Goal: Transaction & Acquisition: Obtain resource

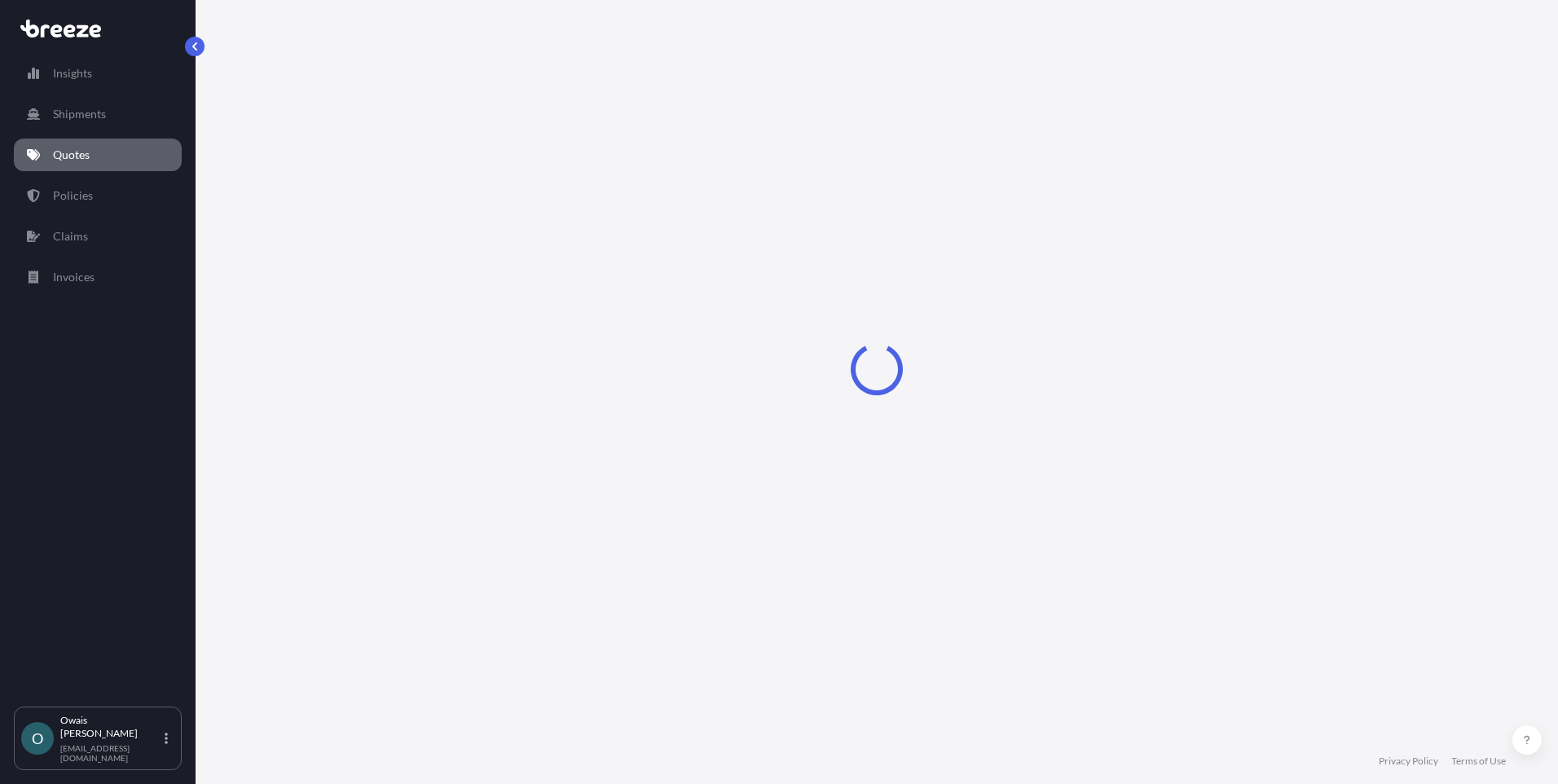
select select "Road"
select select "Air"
select select "1"
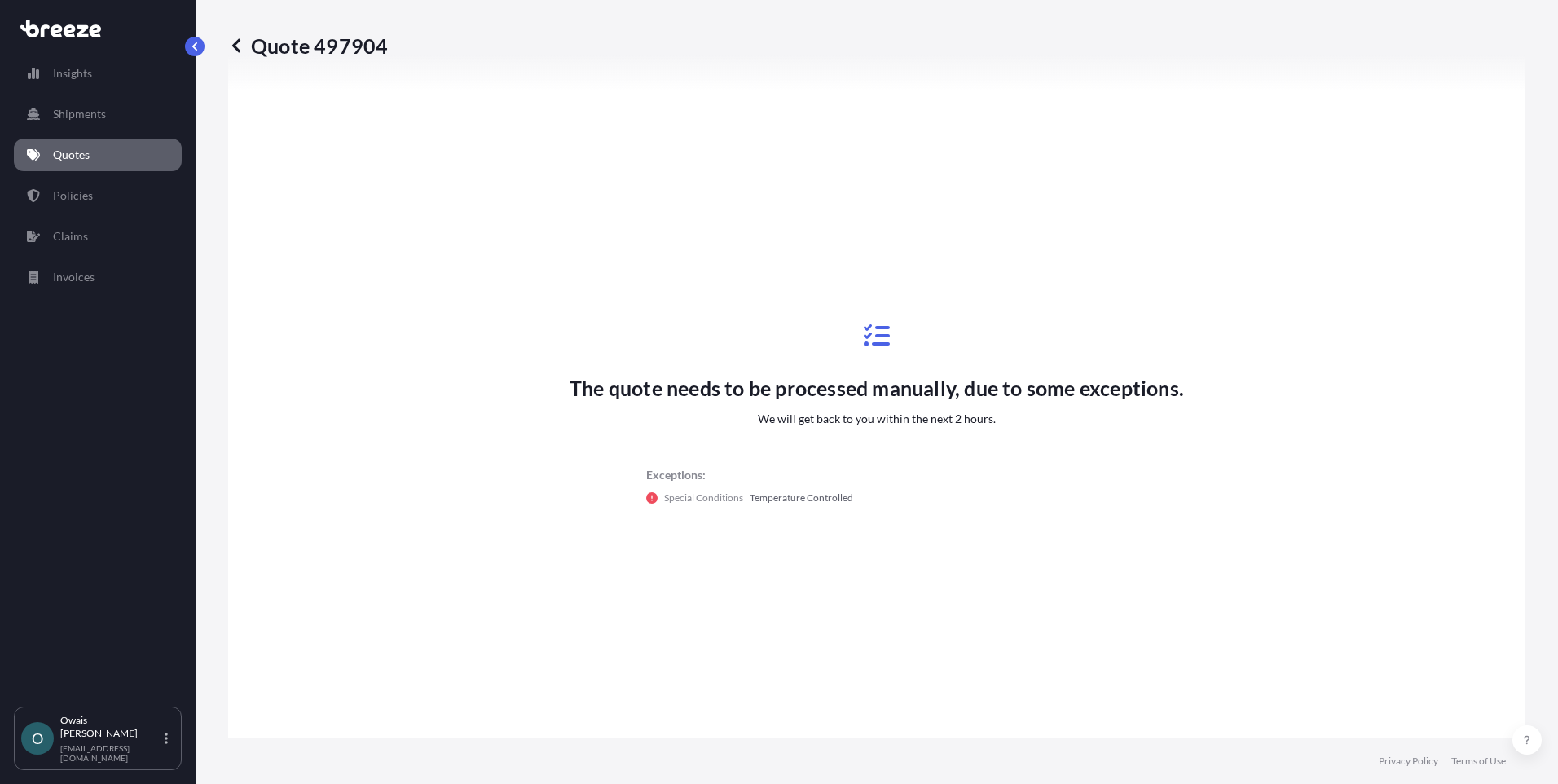
scroll to position [638, 0]
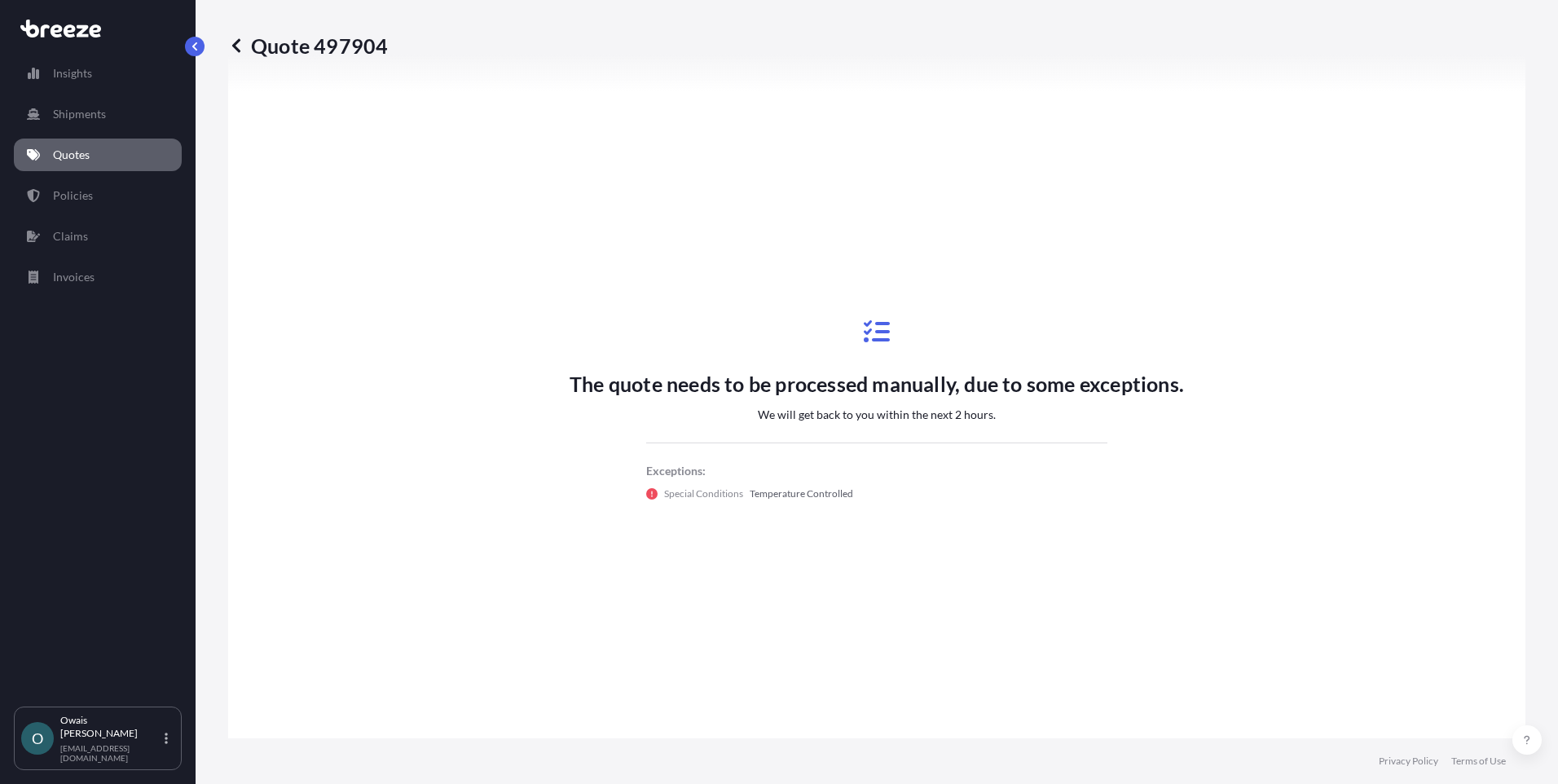
click at [137, 155] on link "Quotes" at bounding box center [97, 155] width 168 height 32
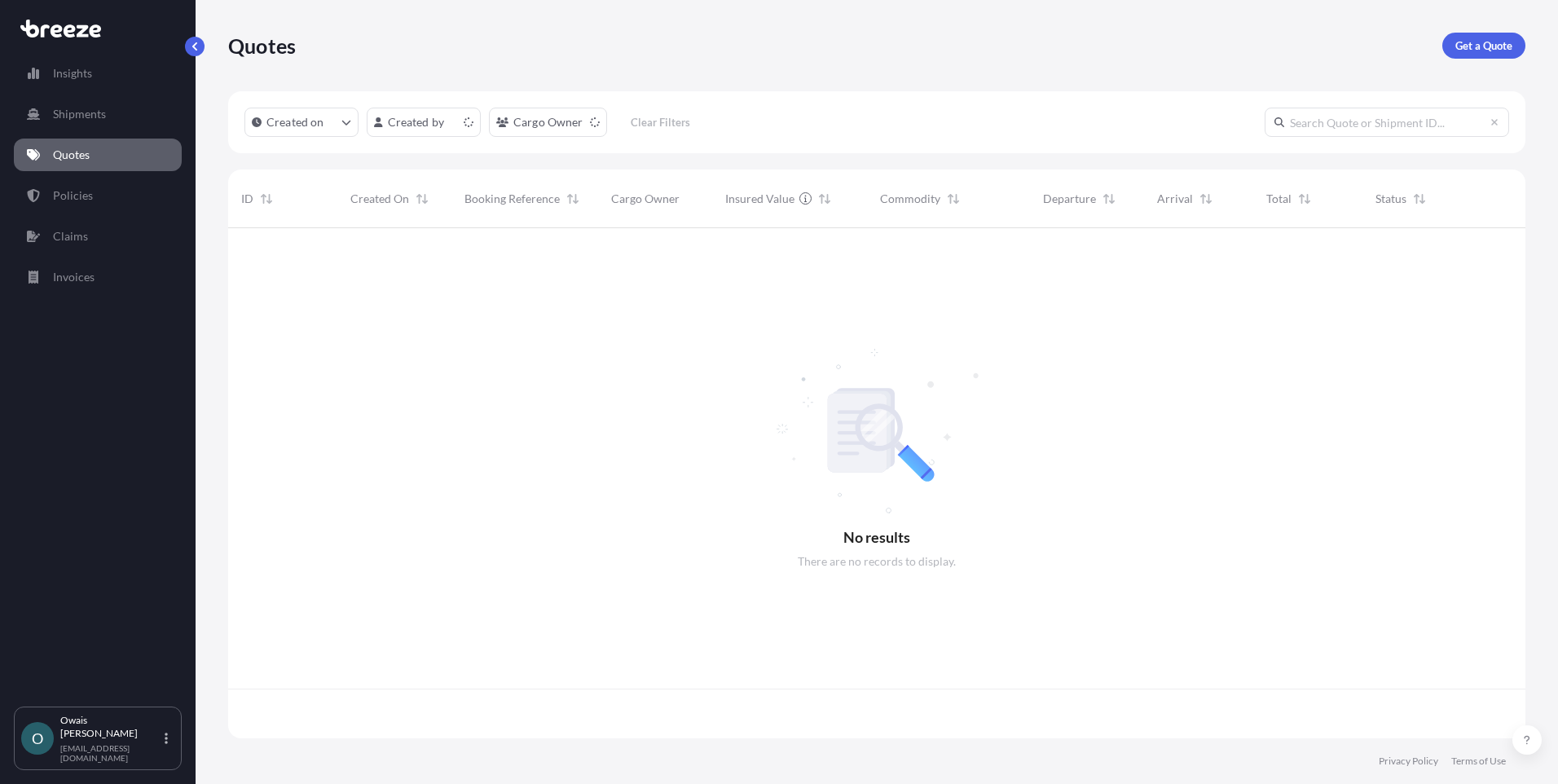
scroll to position [507, 1285]
click at [1457, 45] on p "Get a Quote" at bounding box center [1483, 45] width 57 height 16
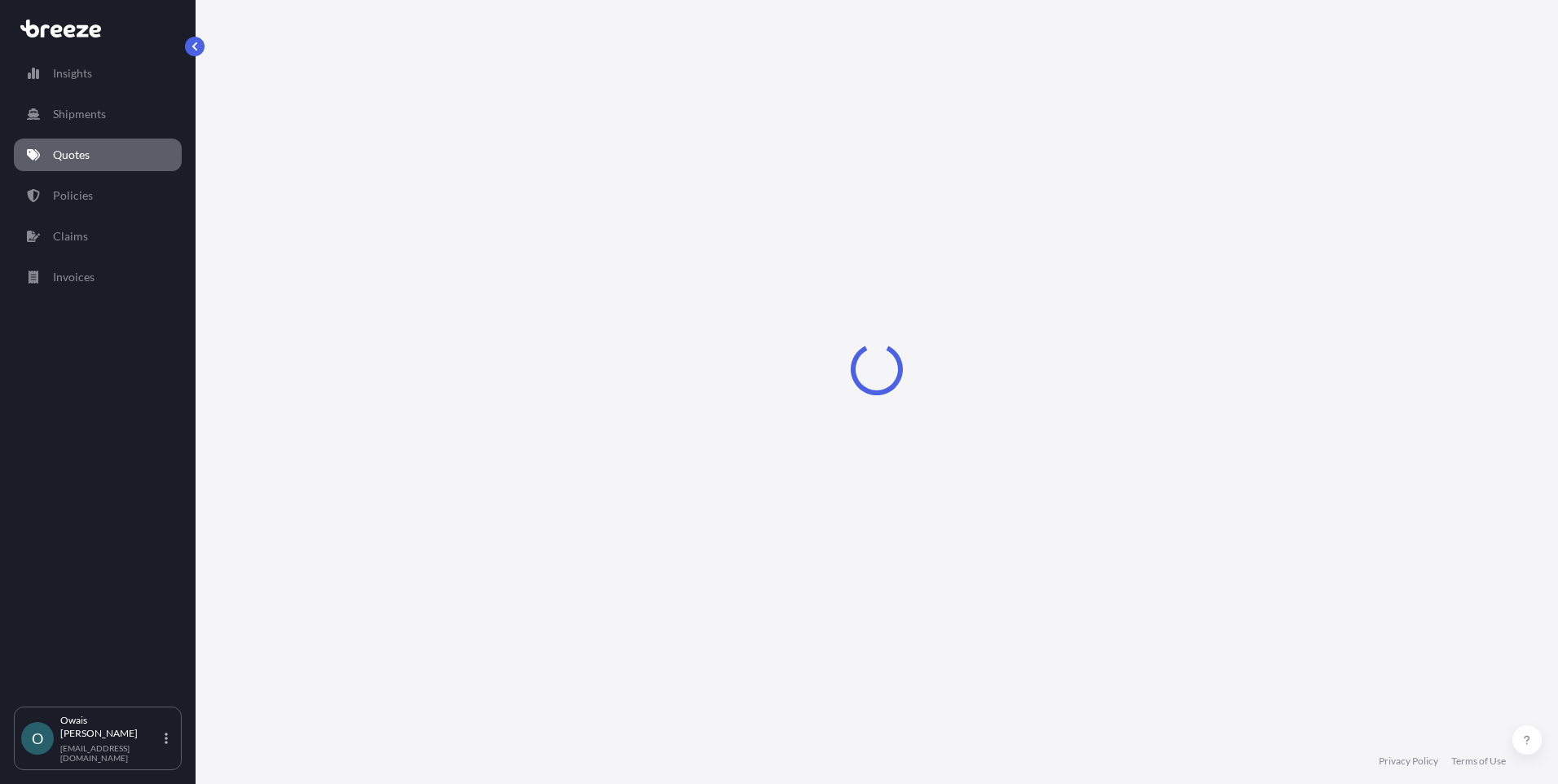
select select "Air"
select select "1"
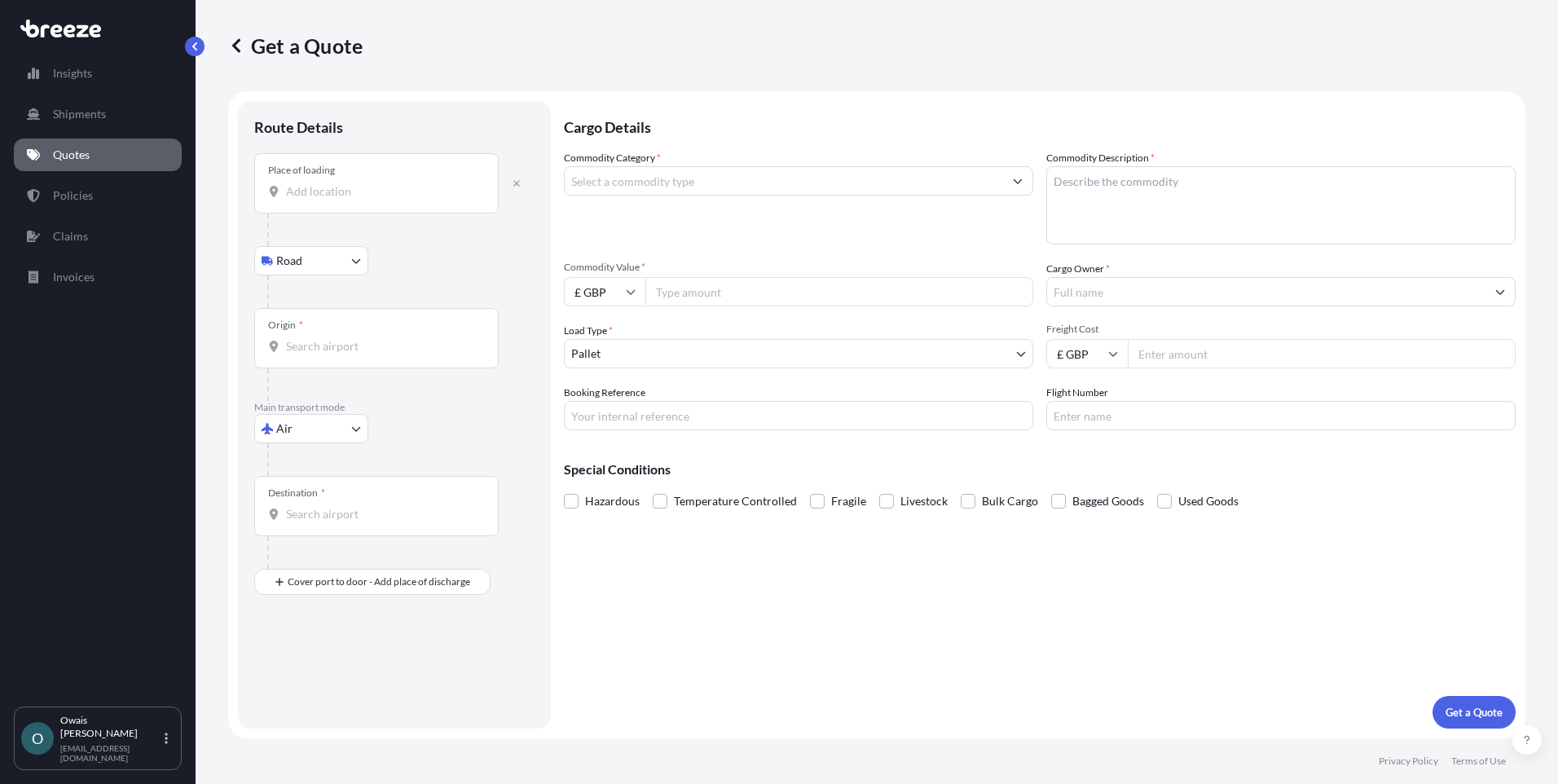
click at [1083, 300] on input "Cargo Owner *" at bounding box center [1267, 291] width 439 height 30
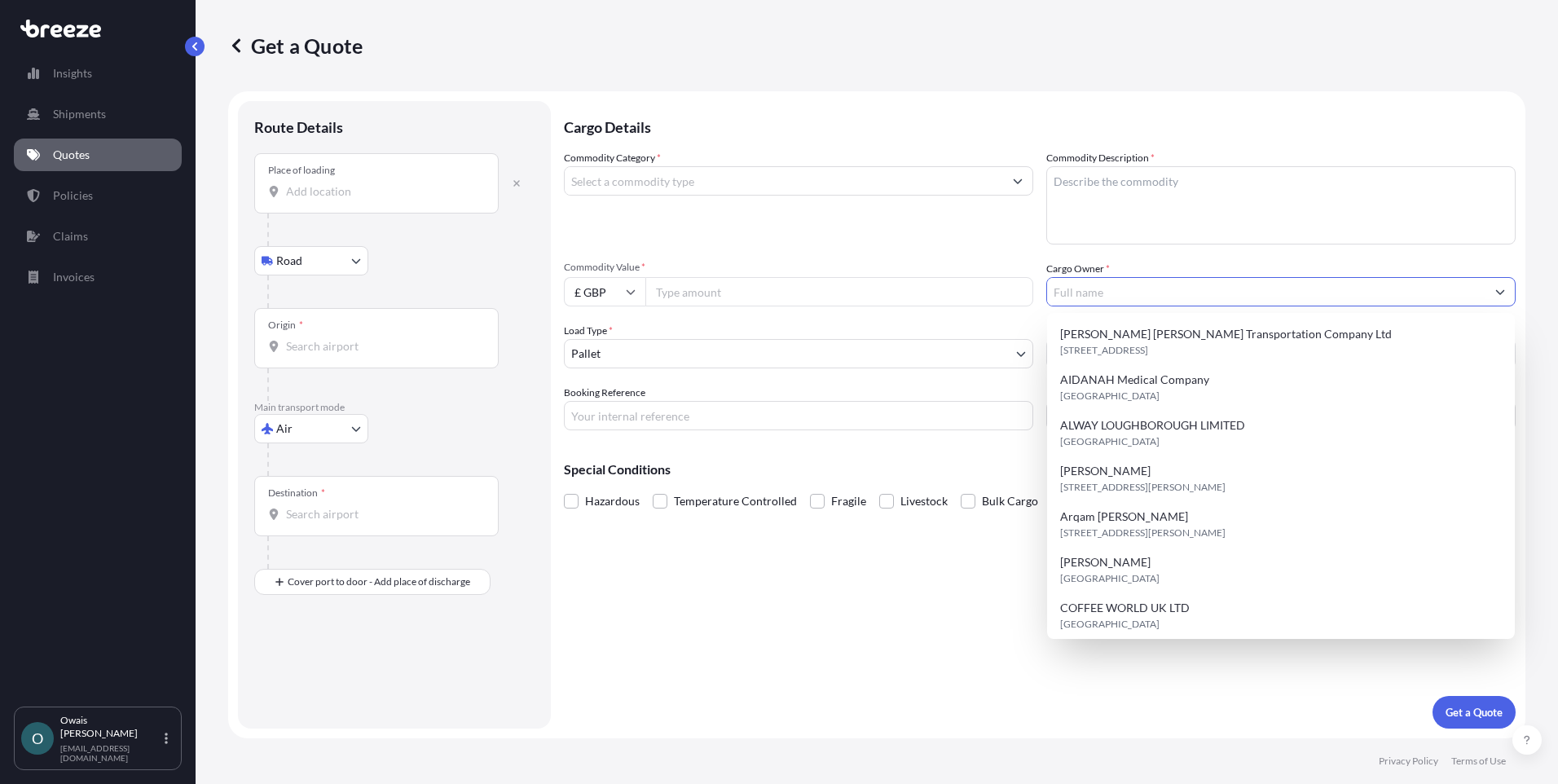
paste input "AR SHIPPING LLC"
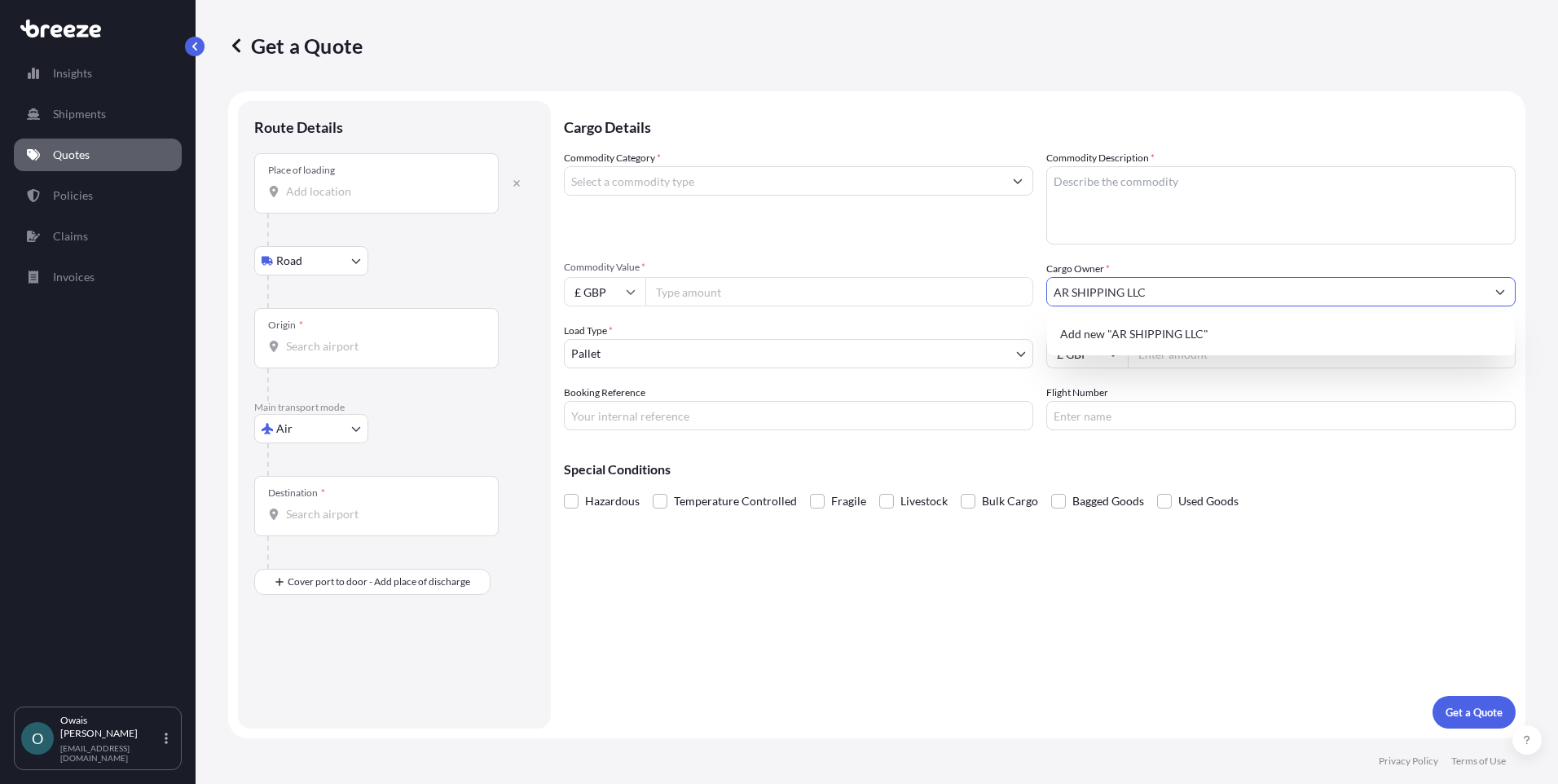
type input "AR SHIPPING LLC"
click at [1008, 221] on div "Commodity Category *" at bounding box center [798, 197] width 469 height 95
click at [1102, 196] on textarea "Commodity Description *" at bounding box center [1281, 205] width 469 height 78
paste textarea "H.S. CODE: 8481.40.0000"
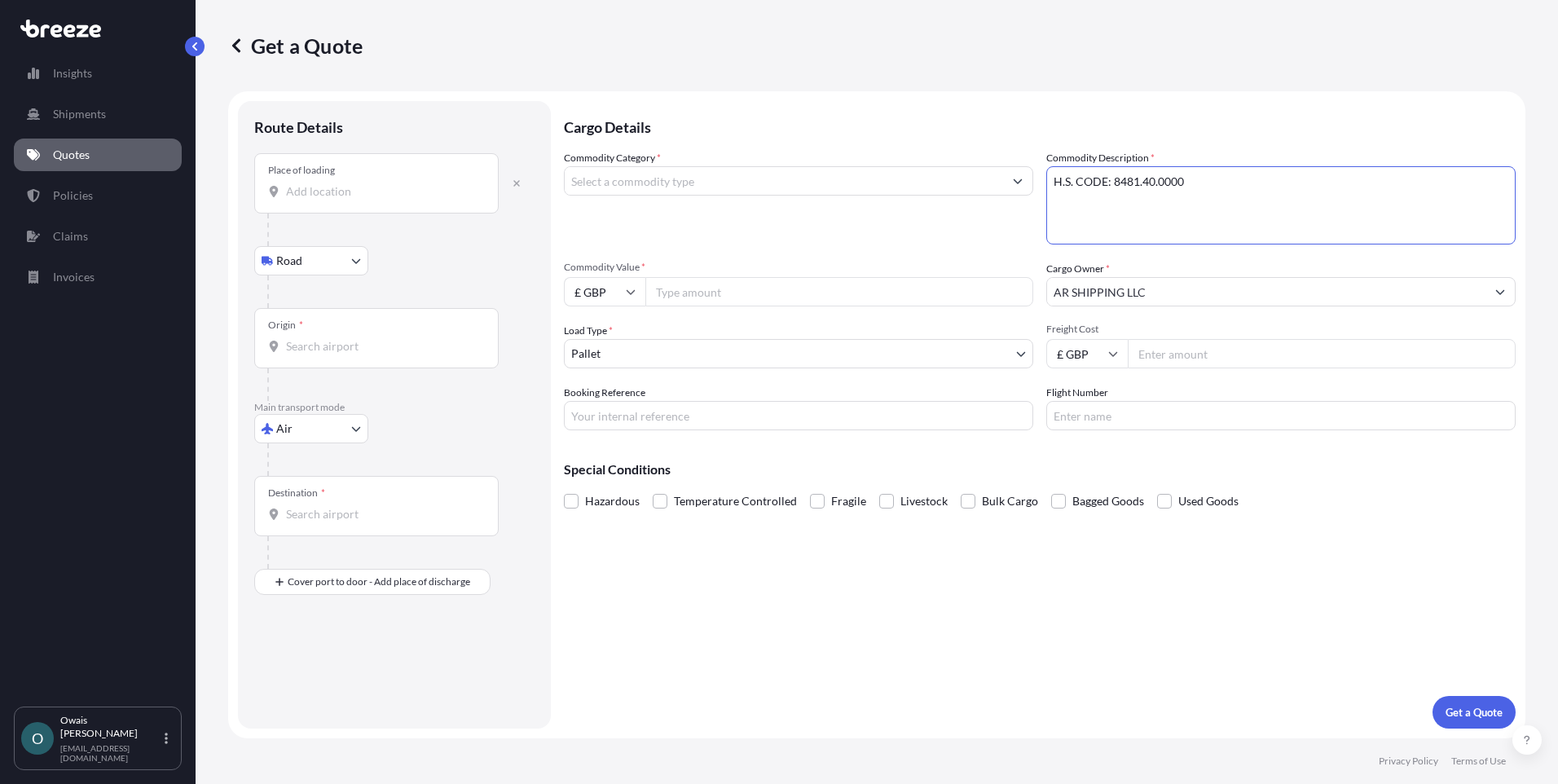
type textarea "H.S. CODE: 8481.40.0000"
click at [665, 185] on input "Commodity Category *" at bounding box center [784, 180] width 439 height 30
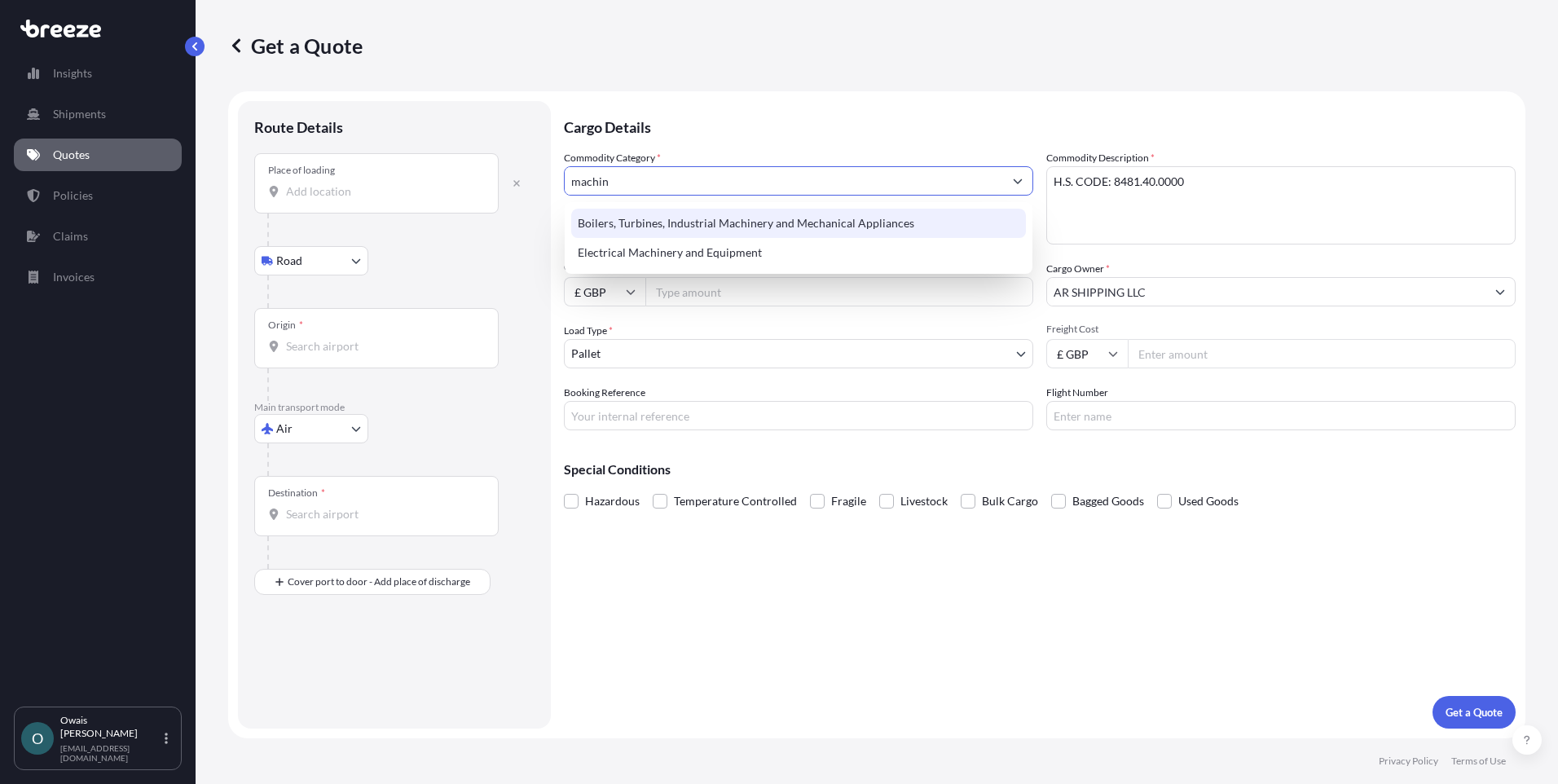
click at [666, 224] on div "Boilers, Turbines, Industrial Machinery and Mechanical Appliances" at bounding box center [798, 223] width 455 height 30
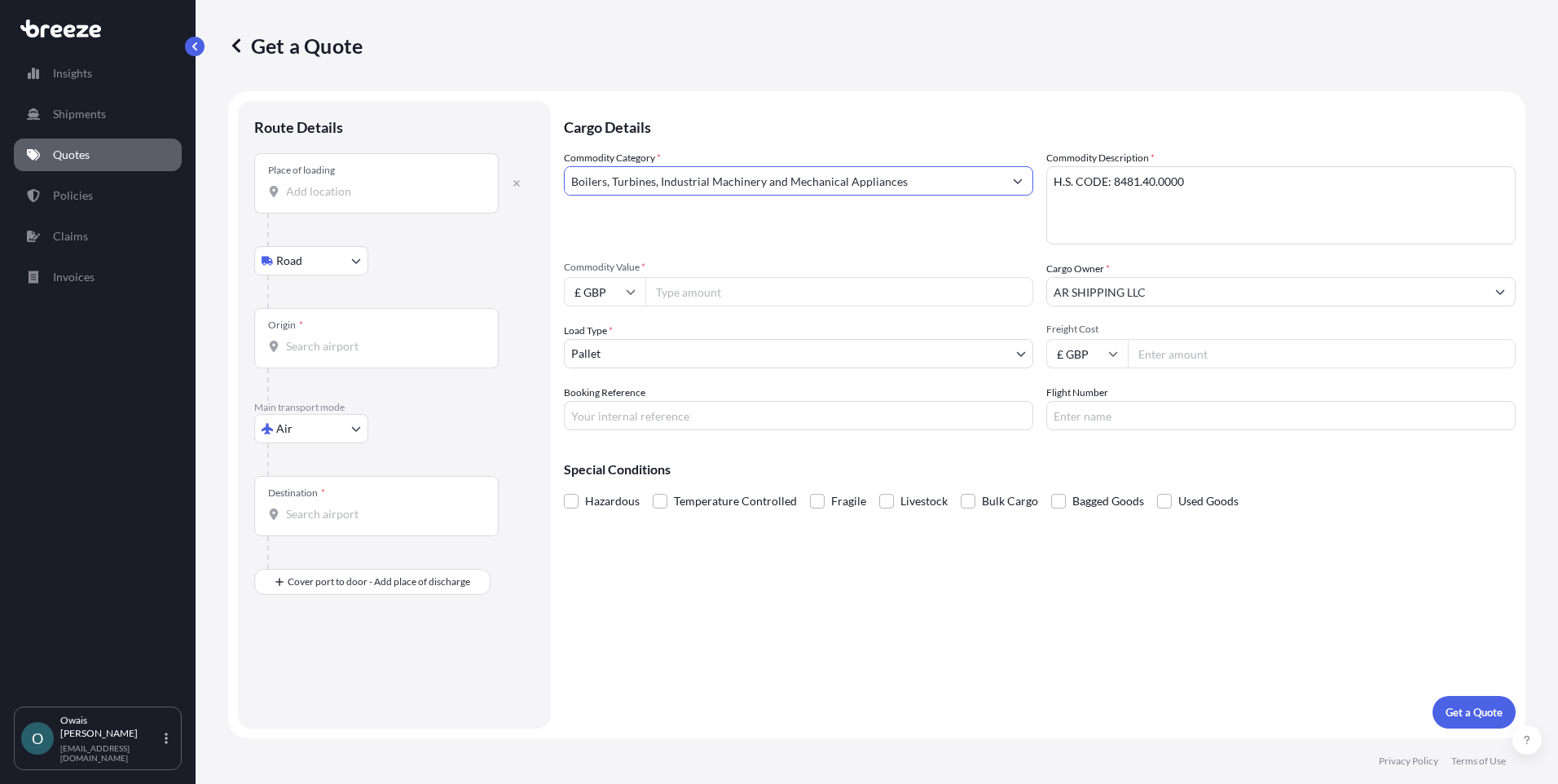
type input "Boilers, Turbines, Industrial Machinery and Mechanical Appliances"
click at [489, 236] on div at bounding box center [401, 229] width 268 height 32
click at [367, 194] on input "Place of loading" at bounding box center [382, 191] width 192 height 16
paste input "Corby"
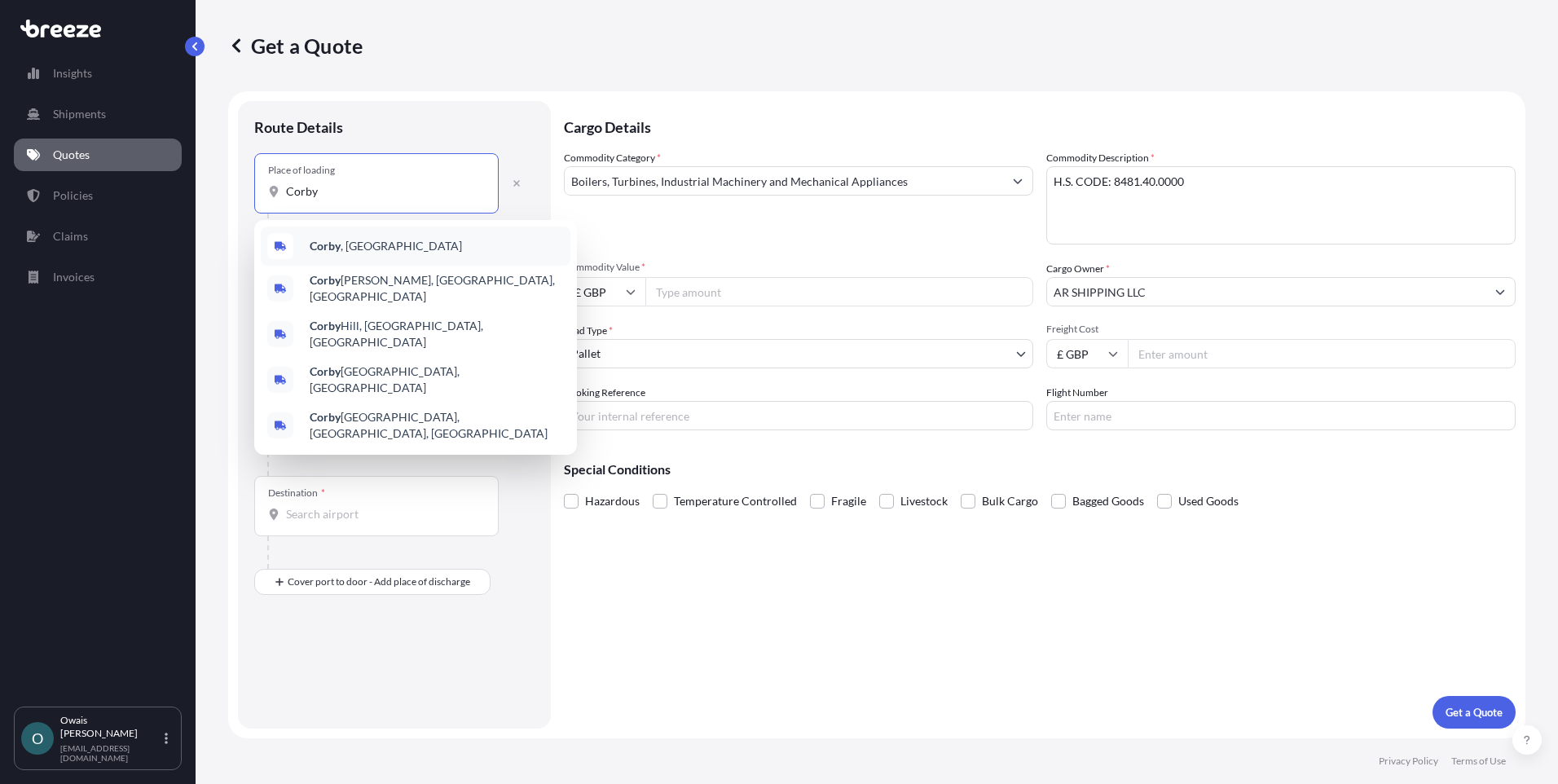
click at [343, 247] on span "Corby , [GEOGRAPHIC_DATA]" at bounding box center [386, 246] width 152 height 16
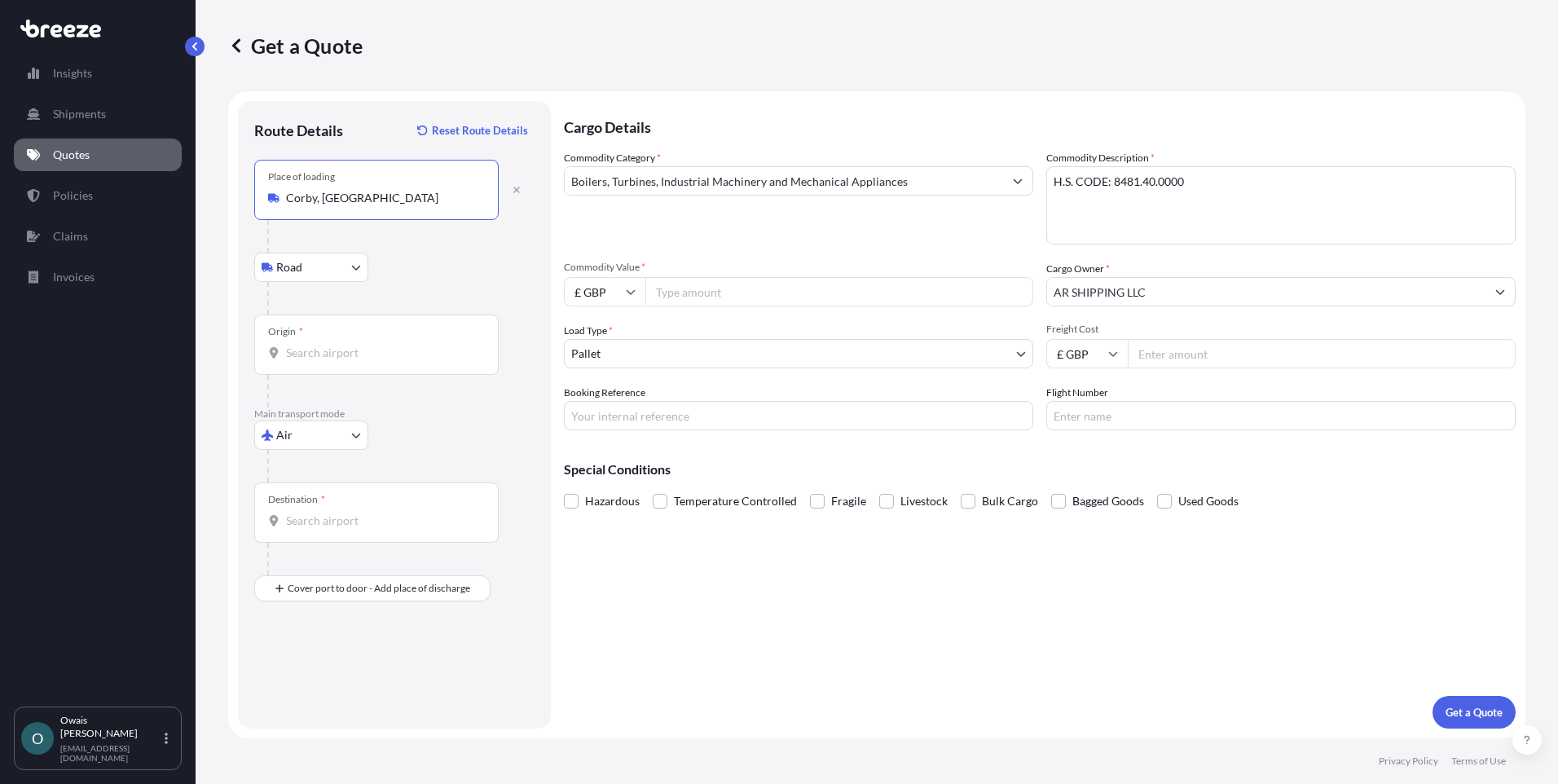
type input "Corby, [GEOGRAPHIC_DATA]"
click at [358, 355] on input "Origin *" at bounding box center [382, 352] width 192 height 16
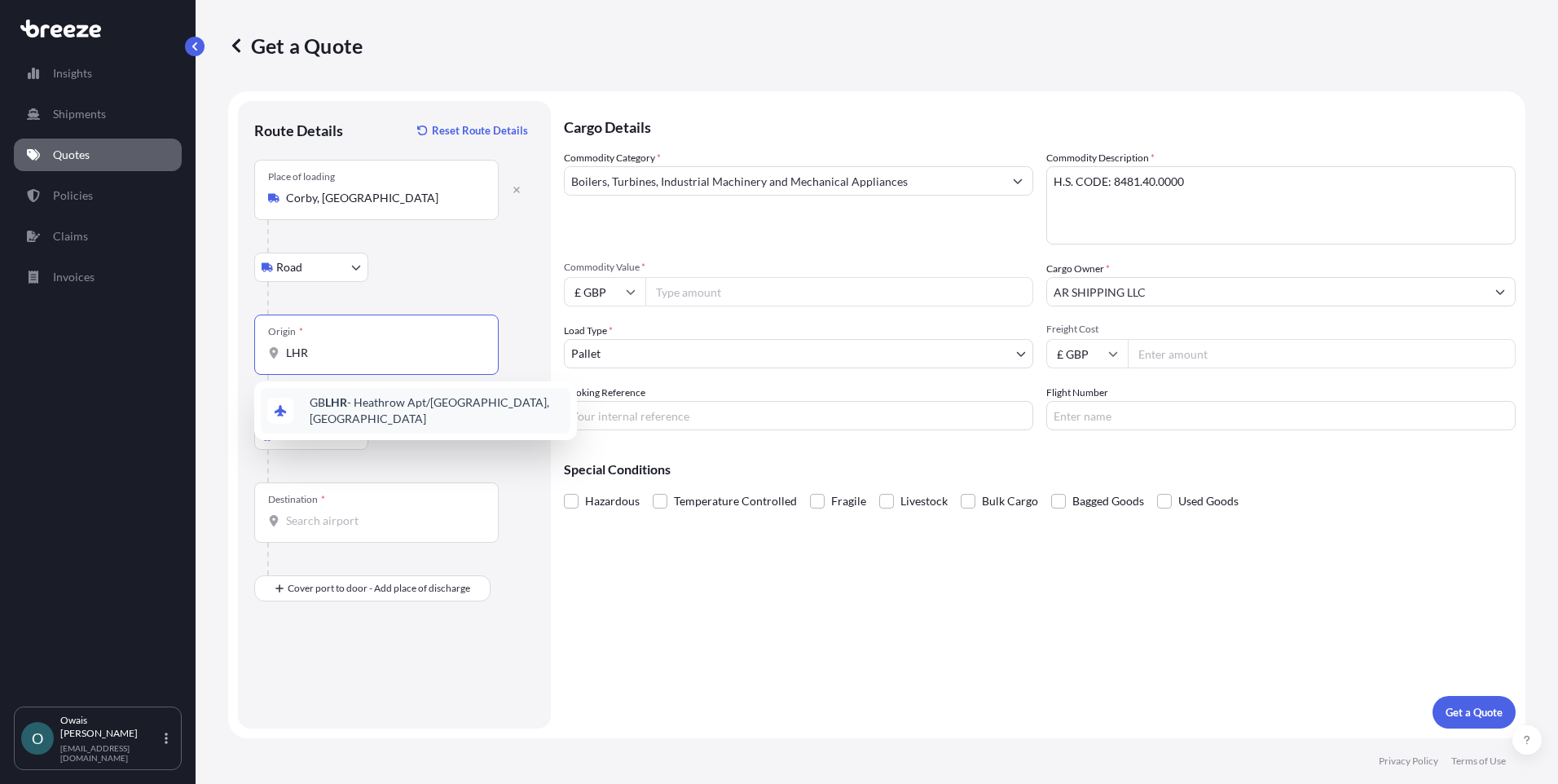
click at [389, 408] on span "GB LHR - Heathrow Apt/[GEOGRAPHIC_DATA], [GEOGRAPHIC_DATA]" at bounding box center [437, 411] width 254 height 32
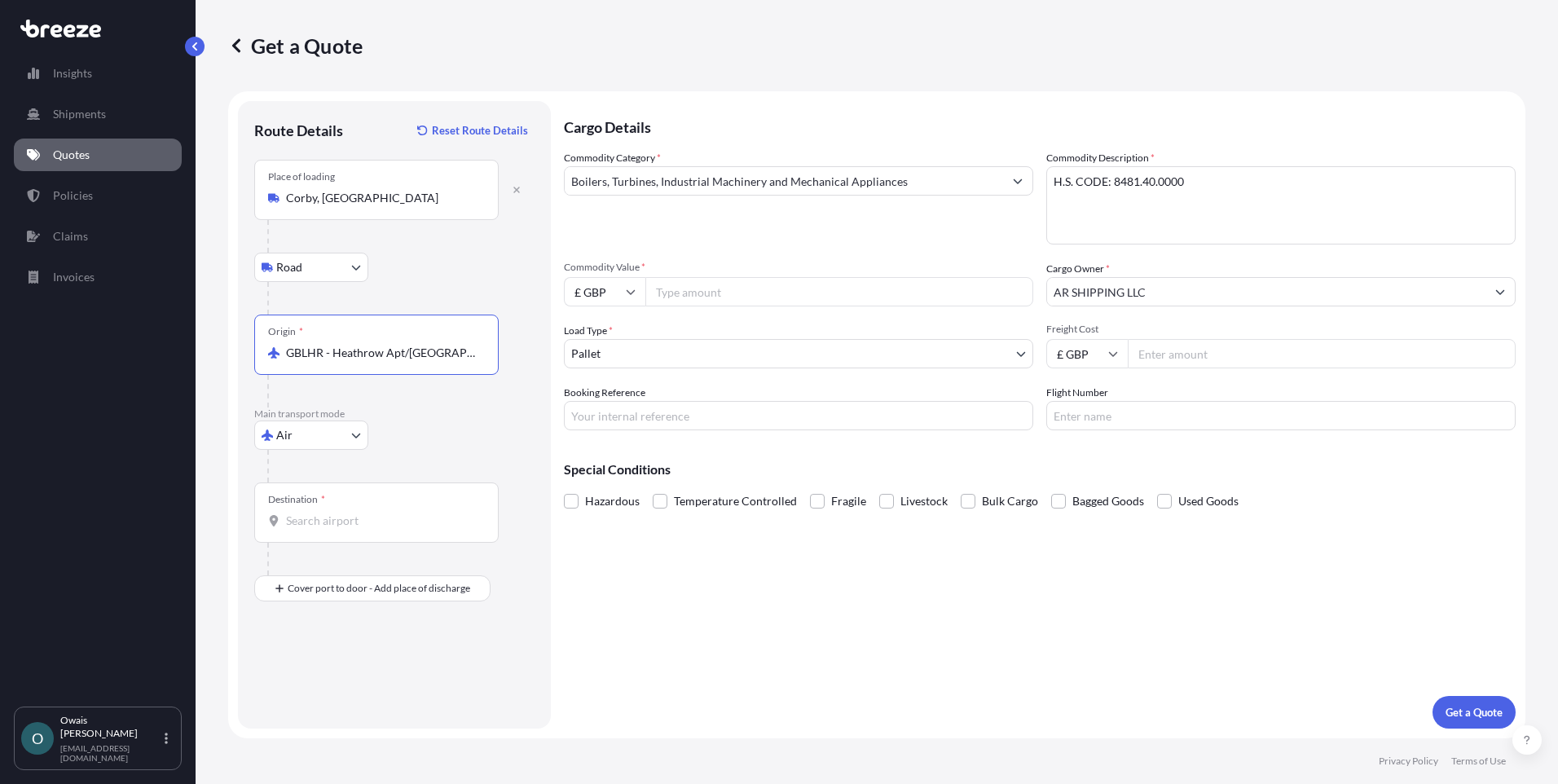
type input "GBLHR - Heathrow Apt/[GEOGRAPHIC_DATA], [GEOGRAPHIC_DATA]"
click at [375, 518] on input "Destination *" at bounding box center [382, 520] width 192 height 16
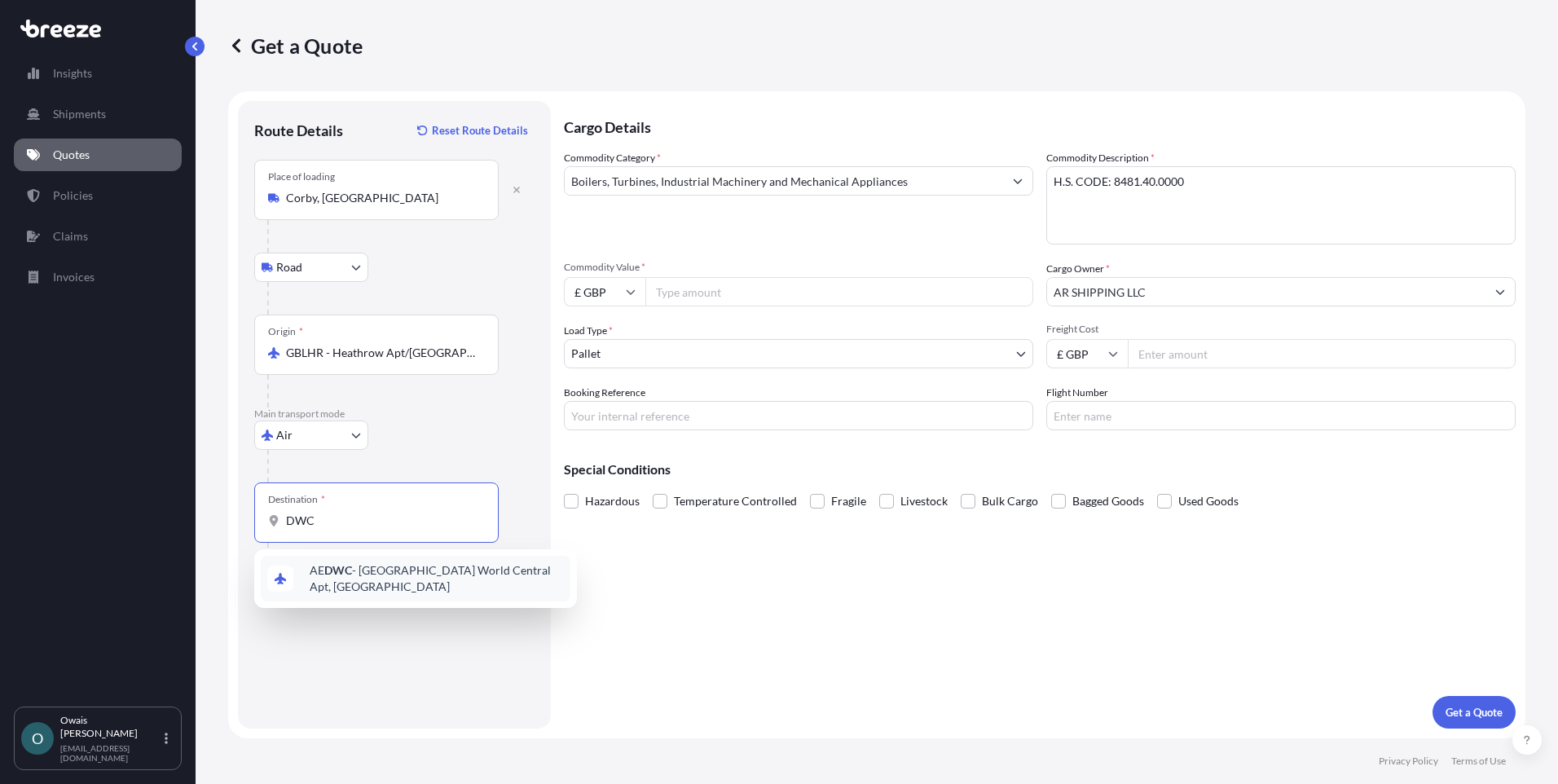
click at [356, 583] on span "AE DWC - [GEOGRAPHIC_DATA] World Central Apt, [GEOGRAPHIC_DATA]" at bounding box center [437, 578] width 254 height 32
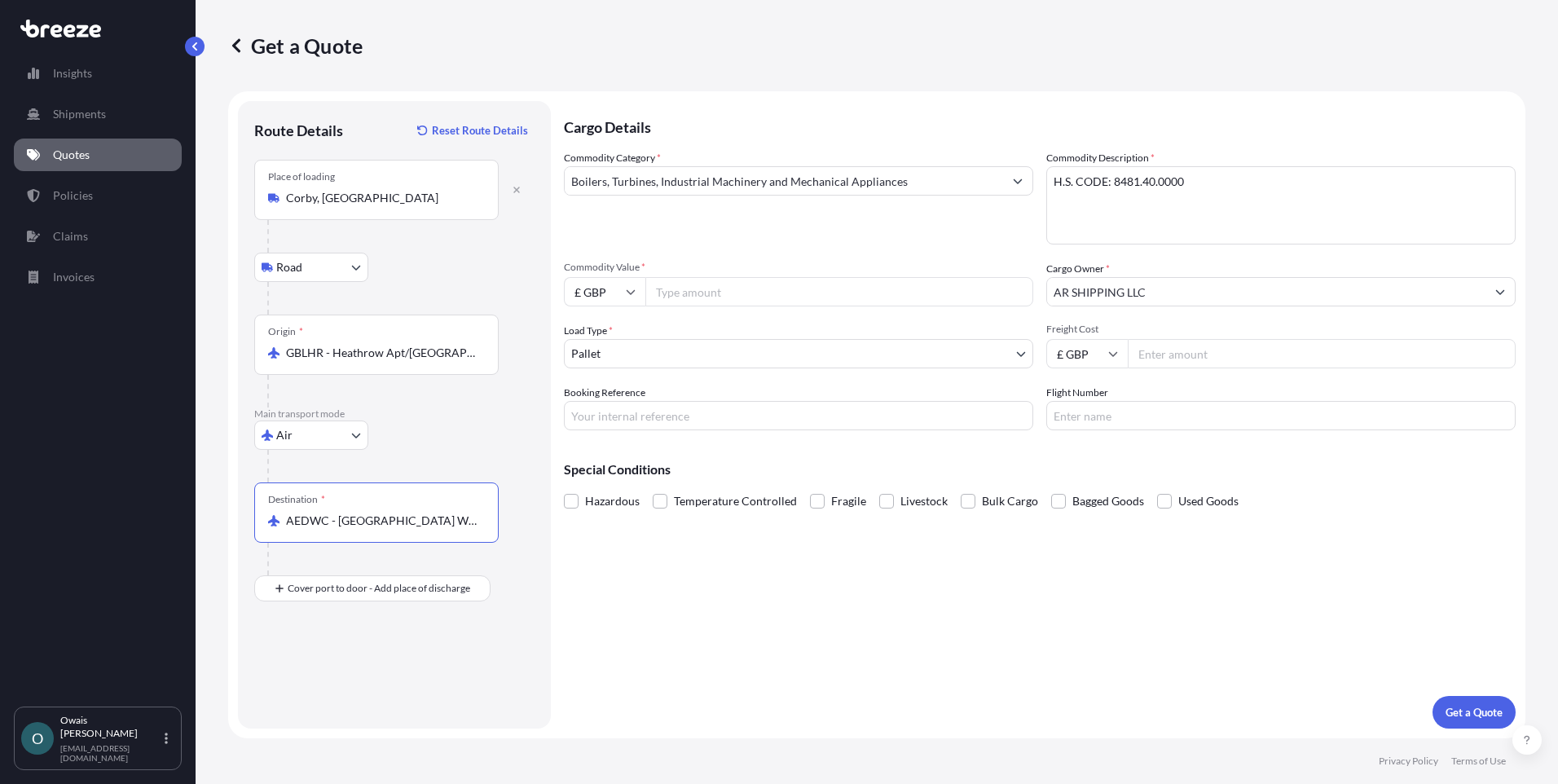
type input "AEDWC - [GEOGRAPHIC_DATA] World Central Apt, [GEOGRAPHIC_DATA]"
click at [724, 423] on input "Booking Reference" at bounding box center [798, 415] width 469 height 30
type input "QMIK00095801"
click at [815, 504] on span at bounding box center [817, 500] width 14 height 14
click at [810, 489] on input "Fragile" at bounding box center [810, 489] width 0 height 0
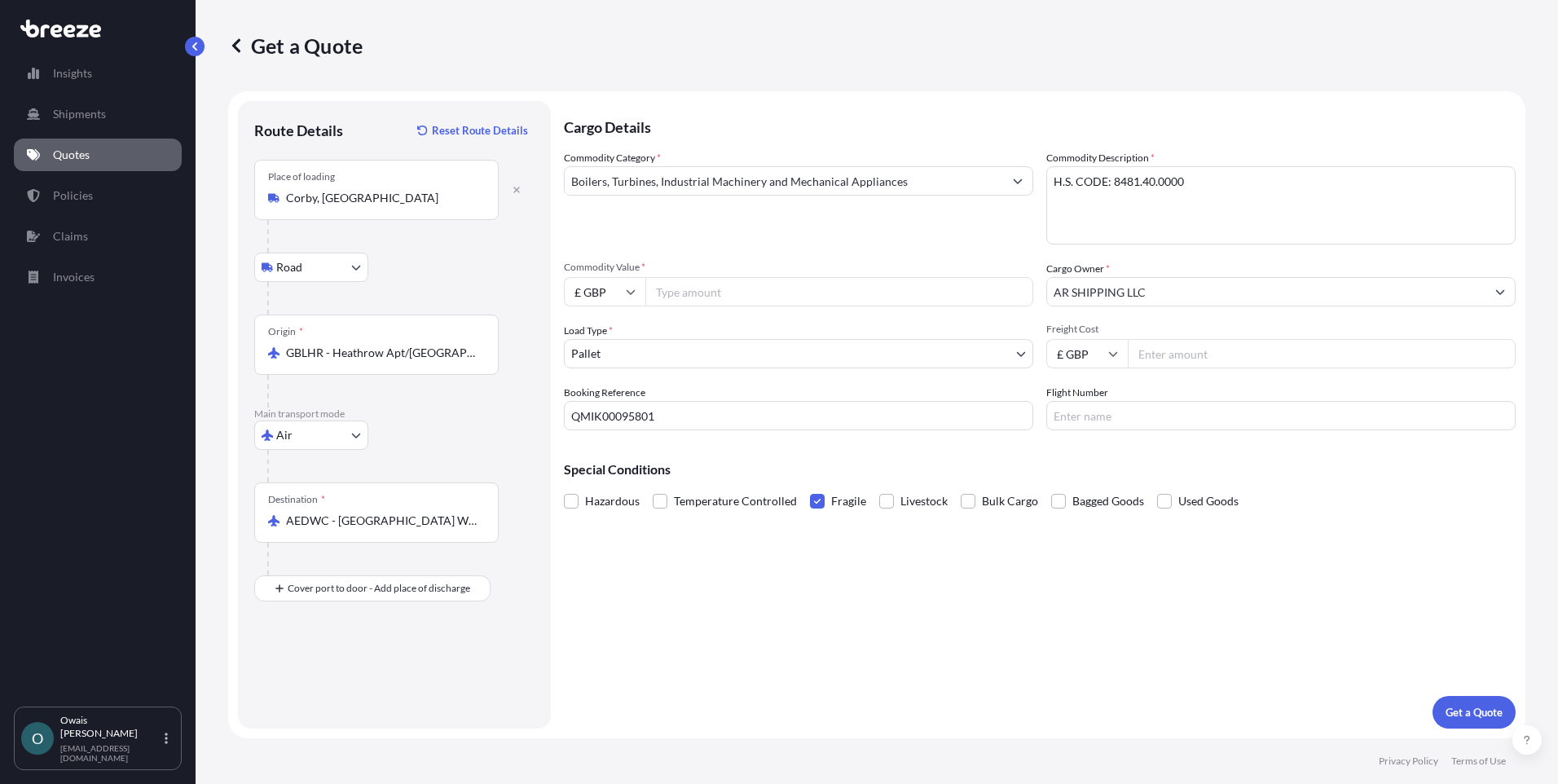
click at [1191, 353] on input "Freight Cost" at bounding box center [1322, 353] width 388 height 30
type input "500"
click at [1080, 610] on div "Cargo Details Commodity Category * Boilers, Turbines, Industrial Machinery and …" at bounding box center [1040, 414] width 952 height 627
click at [1482, 704] on p "Get a Quote" at bounding box center [1473, 711] width 57 height 16
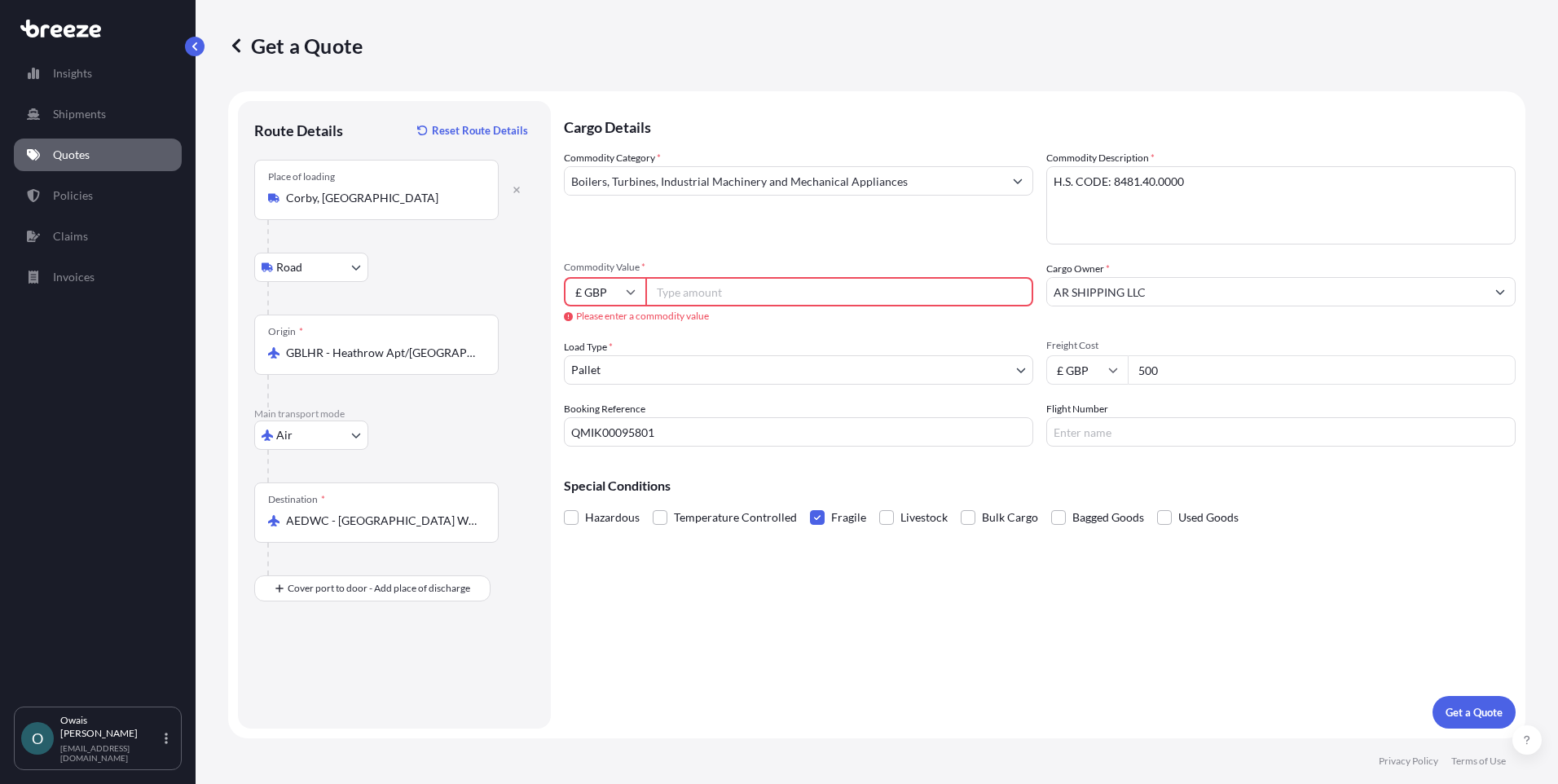
click at [764, 294] on input "Commodity Value *" at bounding box center [839, 291] width 388 height 30
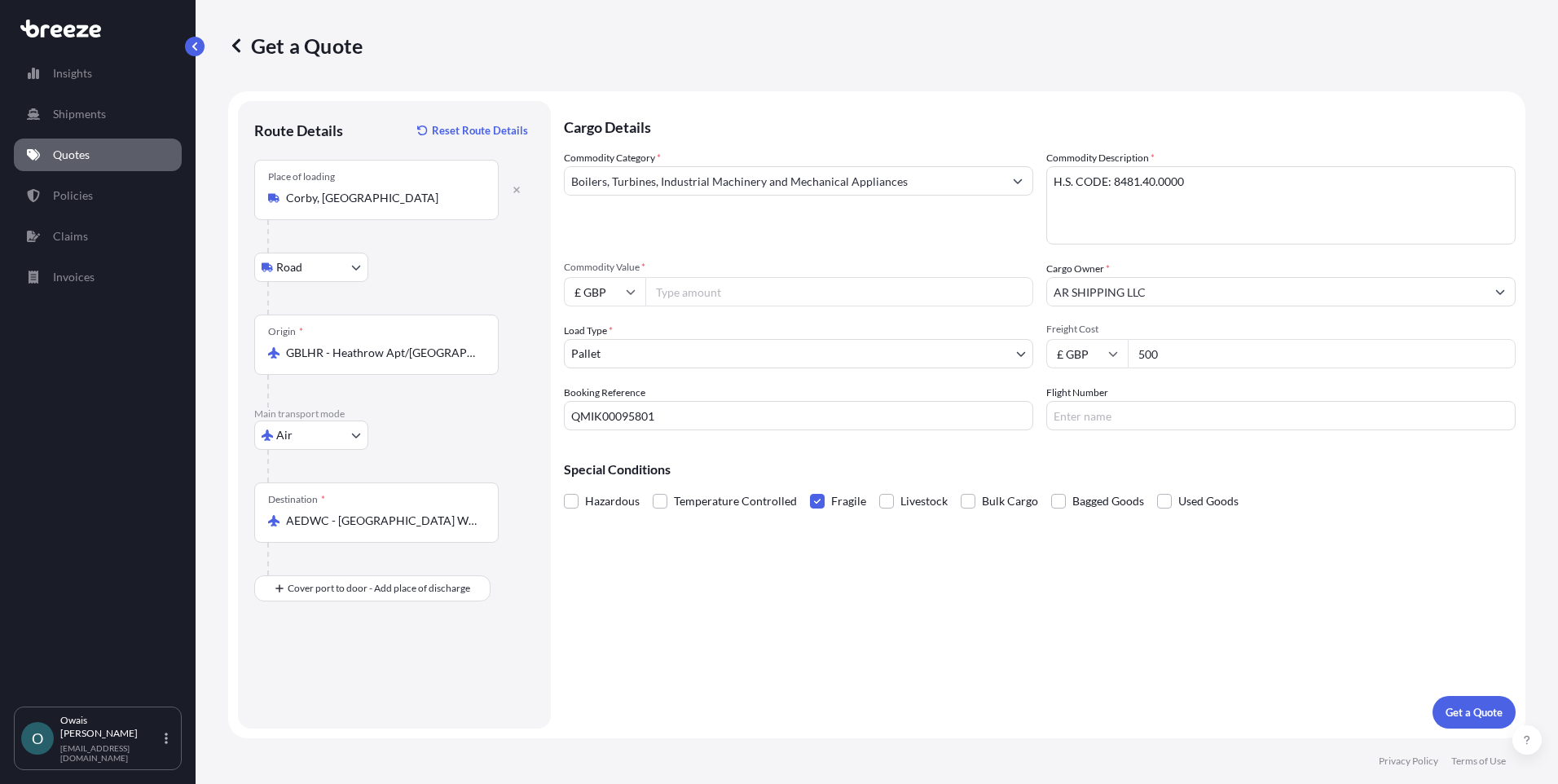
click at [624, 292] on input "£ GBP" at bounding box center [605, 291] width 81 height 30
click at [603, 400] on div "$ USD" at bounding box center [605, 405] width 69 height 31
type input "$ USD"
click at [719, 286] on input "Commodity Value *" at bounding box center [839, 291] width 388 height 30
type input "9050"
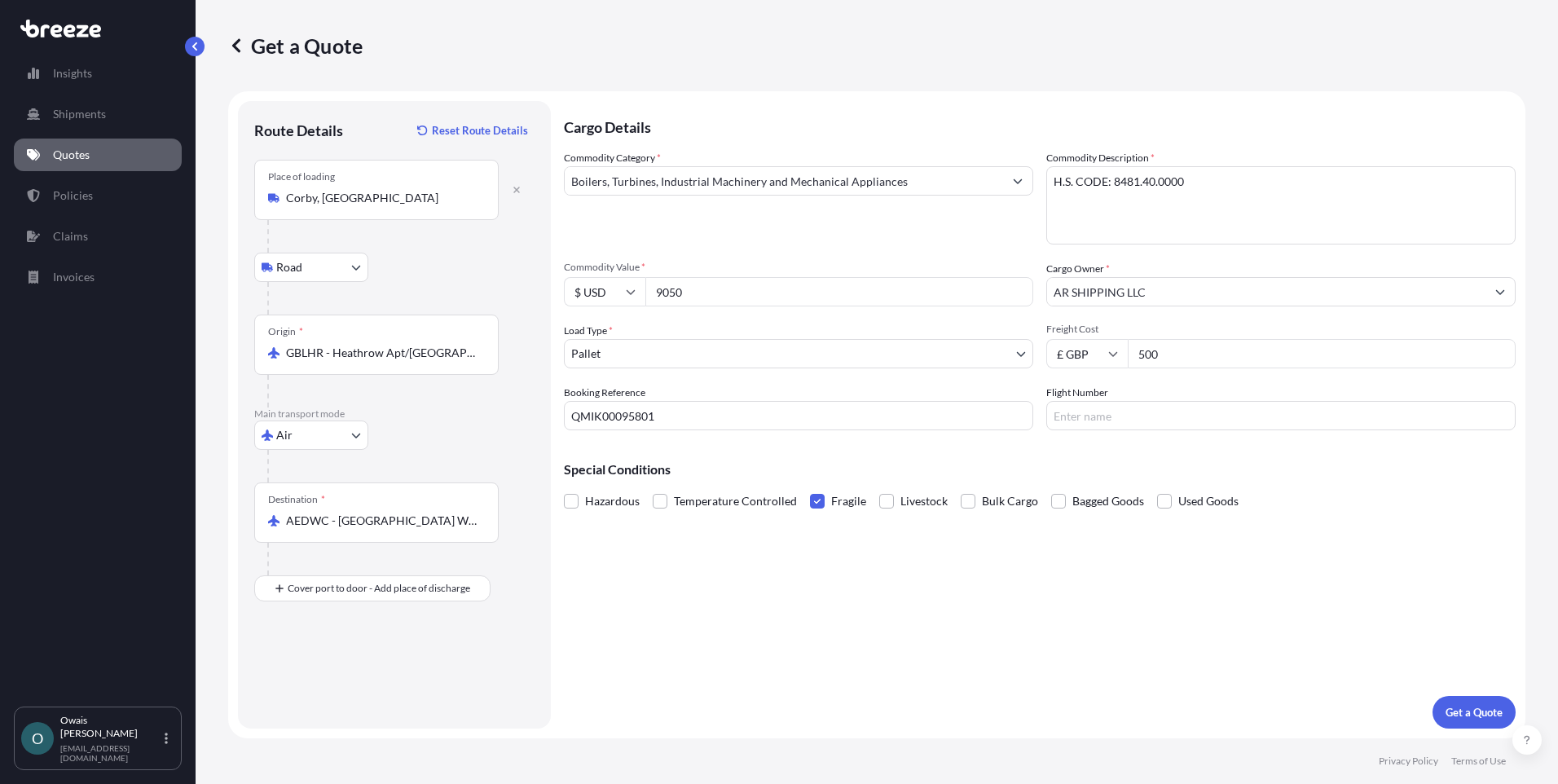
click at [1078, 660] on div "Cargo Details Commodity Category * Boilers, Turbines, Industrial Machinery and …" at bounding box center [1040, 414] width 952 height 627
click at [1450, 703] on button "Get a Quote" at bounding box center [1474, 712] width 83 height 32
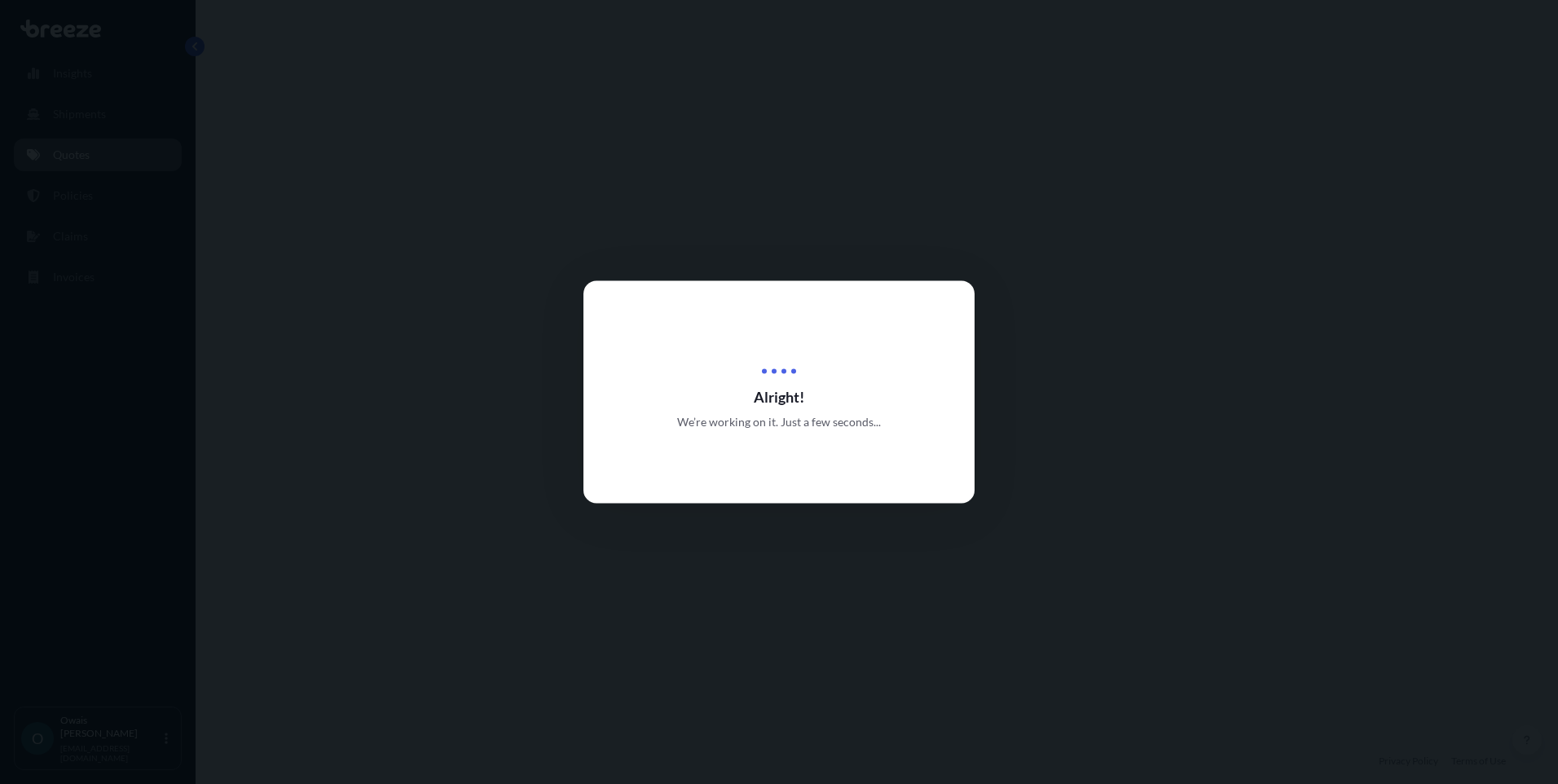
select select "Road"
select select "Air"
select select "1"
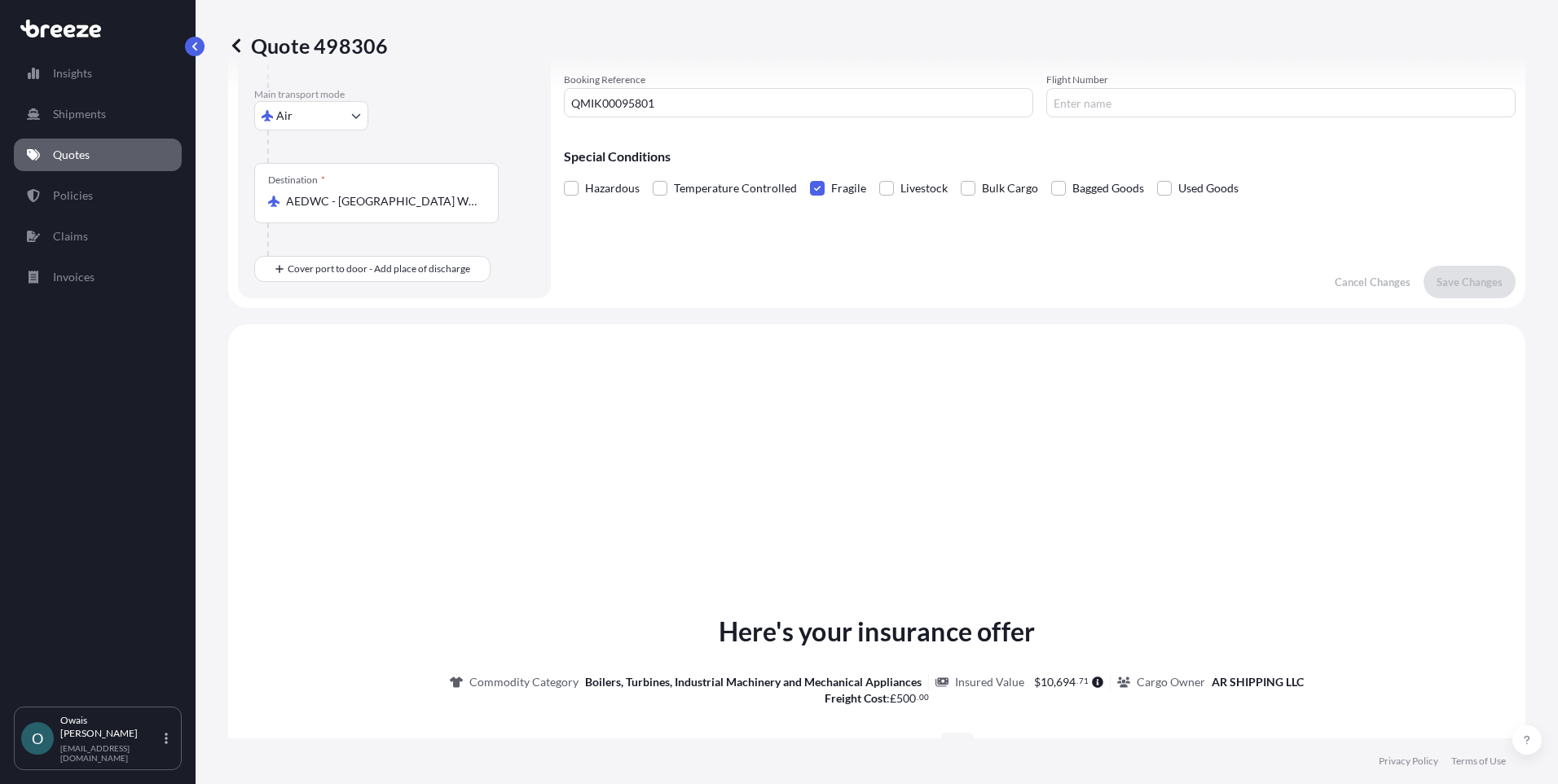
scroll to position [555, 0]
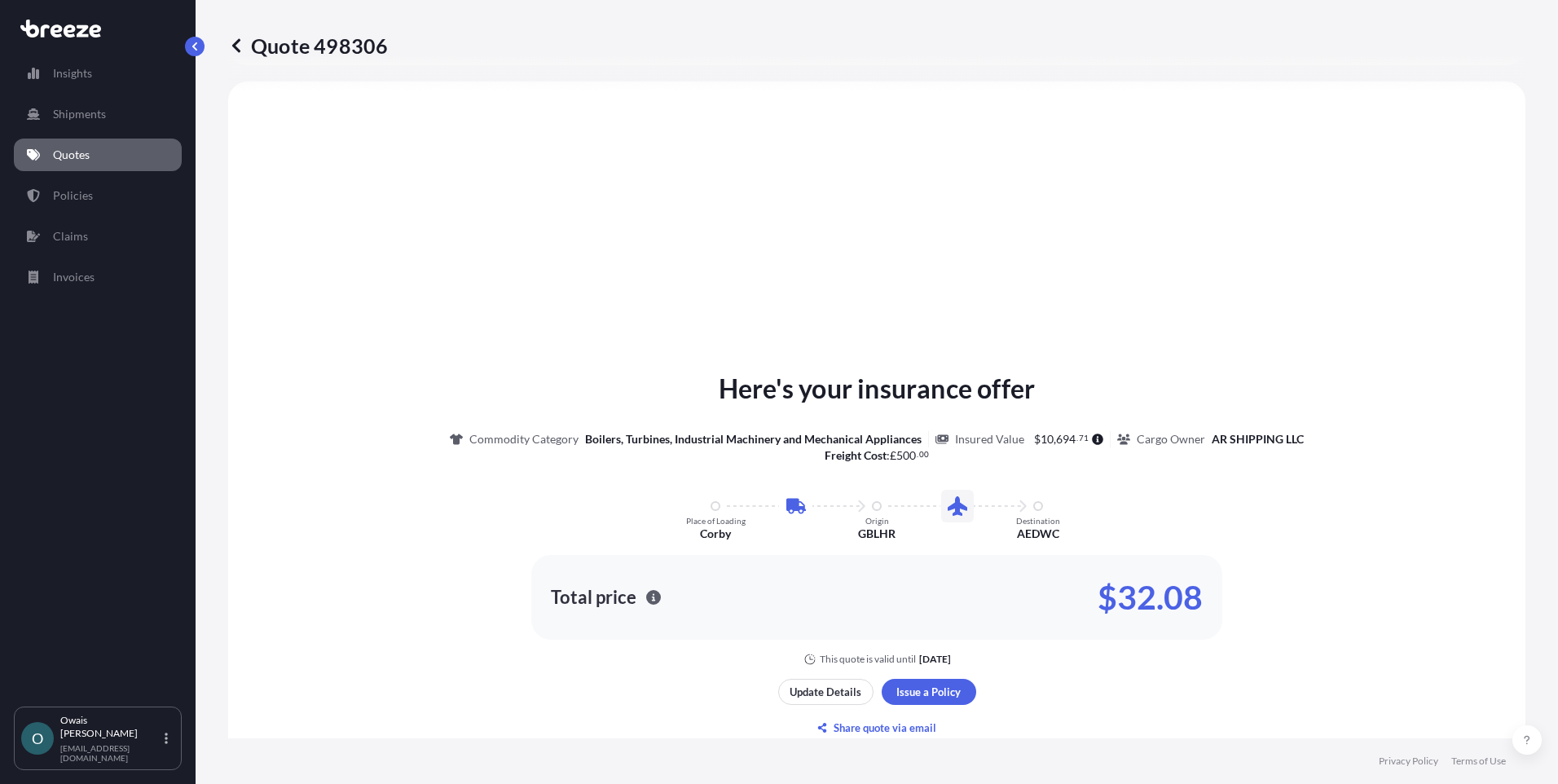
click at [435, 512] on div "Here's your insurance offer Commodity Category Boilers, Turbines, Industrial Ma…" at bounding box center [876, 517] width 1251 height 296
